Goal: Information Seeking & Learning: Learn about a topic

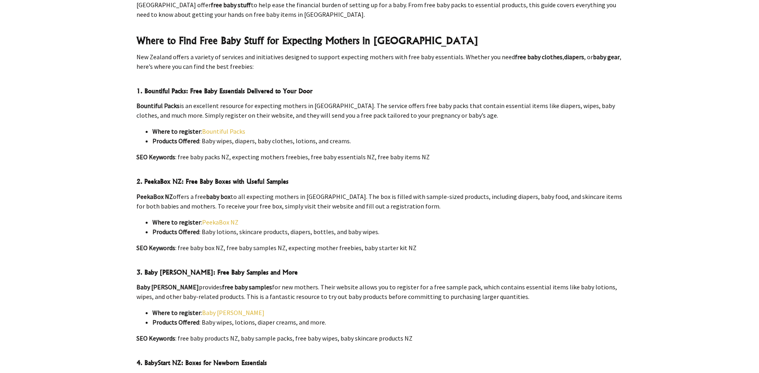
click at [214, 309] on link "Baby [PERSON_NAME]" at bounding box center [233, 313] width 62 height 8
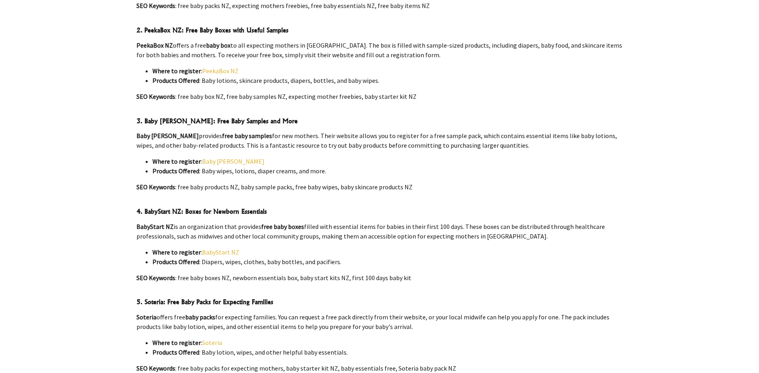
scroll to position [520, 0]
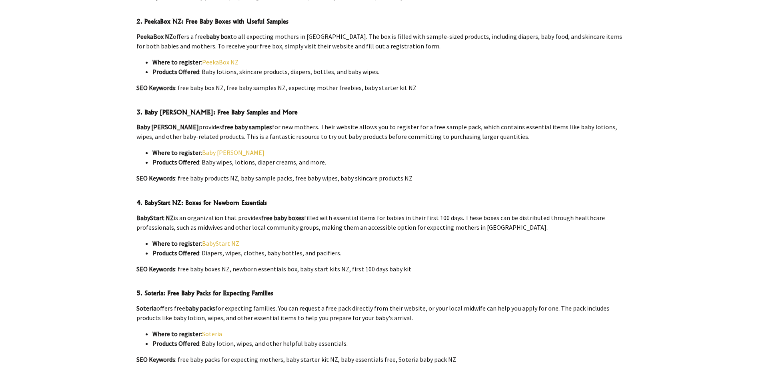
click at [219, 239] on link "BabyStart NZ" at bounding box center [220, 243] width 37 height 8
click at [213, 330] on link "Soteria" at bounding box center [212, 334] width 20 height 8
